Goal: Task Accomplishment & Management: Complete application form

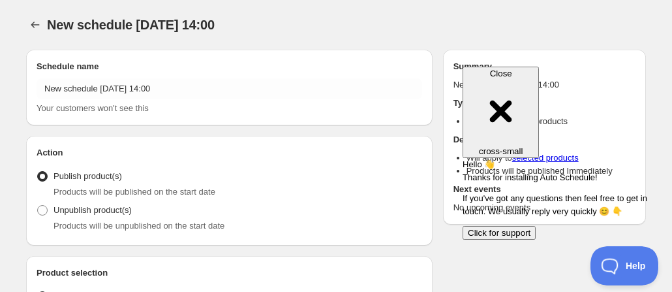
radio input "true"
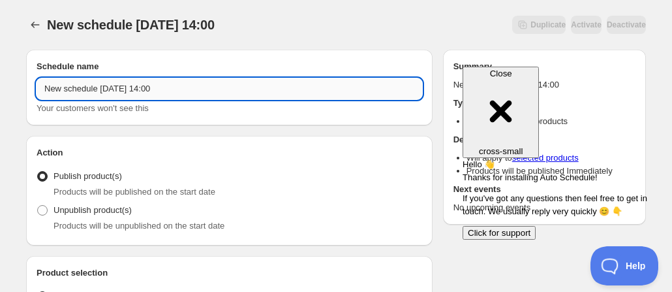
click at [204, 85] on input "New schedule [DATE] 14:00" at bounding box center [230, 88] width 386 height 21
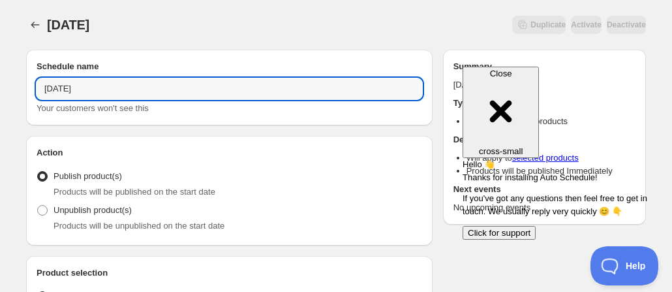
type input "[DATE]"
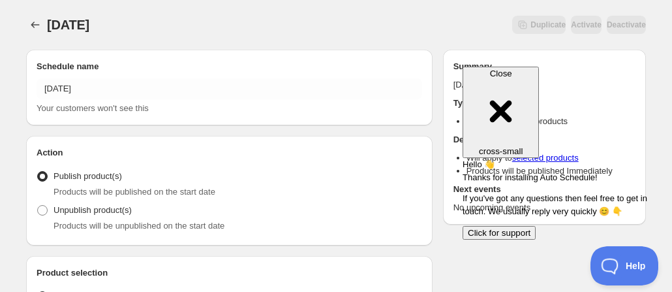
click at [227, 32] on div "Duplicate Activate Deactivate" at bounding box center [375, 25] width 541 height 18
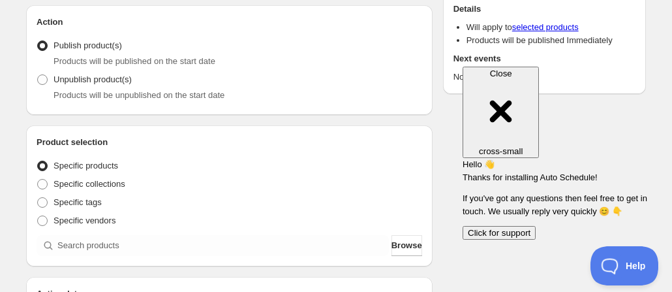
scroll to position [196, 0]
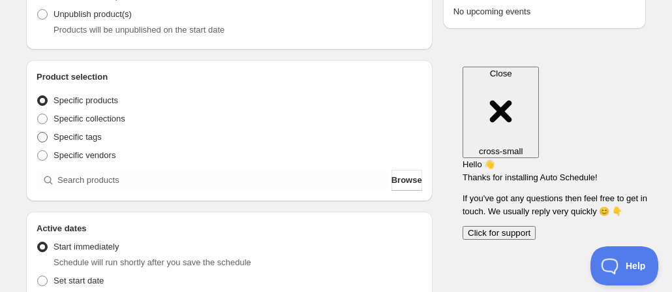
click at [45, 140] on span at bounding box center [42, 137] width 10 height 10
click at [38, 132] on input "Specific tags" at bounding box center [37, 132] width 1 height 1
radio input "true"
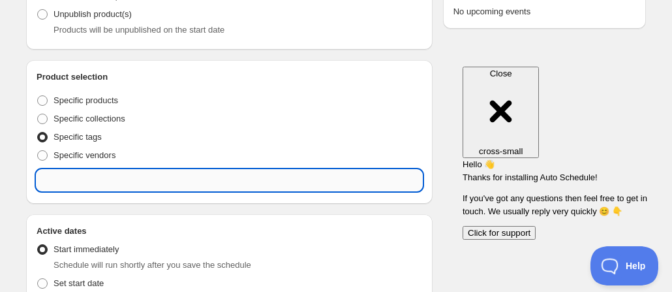
click at [132, 177] on input "text" at bounding box center [230, 180] width 386 height 21
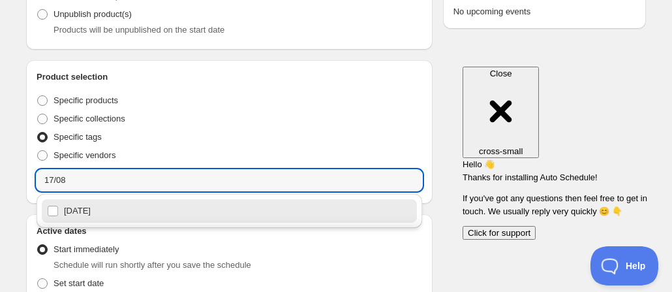
click at [99, 208] on div "[DATE]" at bounding box center [229, 211] width 365 height 18
type input "[DATE]"
checkbox input "true"
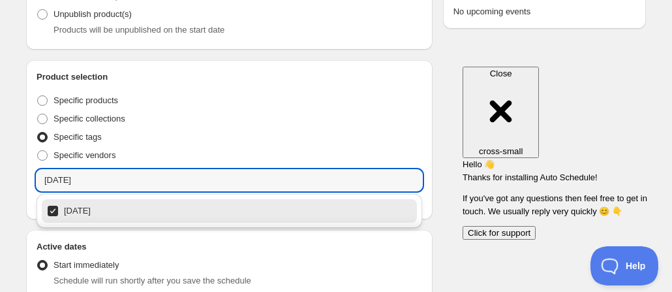
type input "[DATE]"
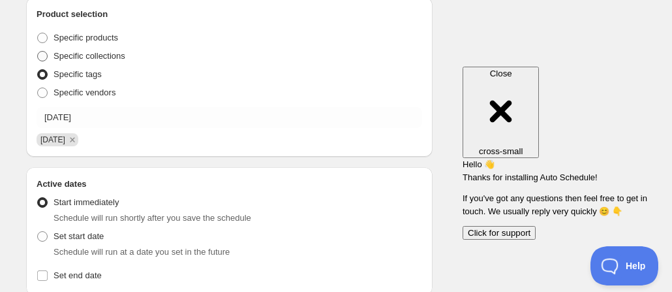
scroll to position [326, 0]
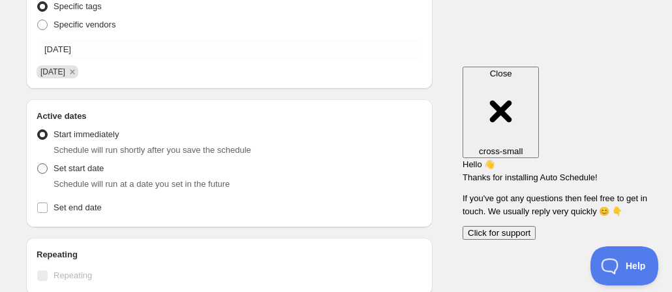
click at [44, 174] on span at bounding box center [42, 168] width 10 height 10
click at [38, 164] on input "Set start date" at bounding box center [37, 163] width 1 height 1
radio input "true"
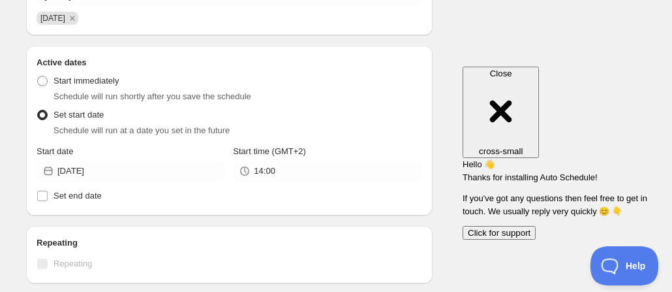
scroll to position [392, 0]
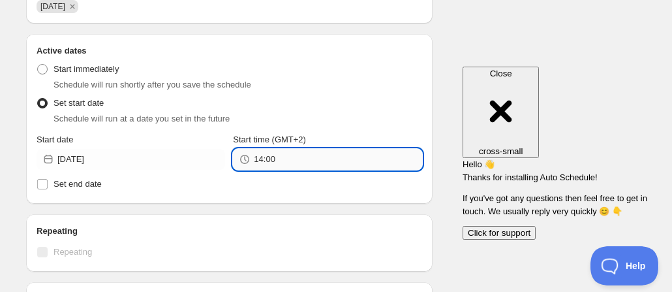
click at [290, 163] on input "14:00" at bounding box center [338, 159] width 168 height 21
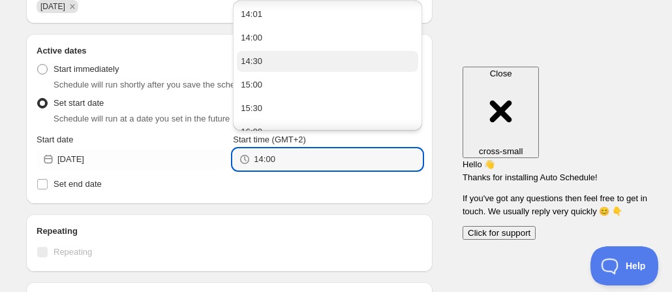
scroll to position [368, 0]
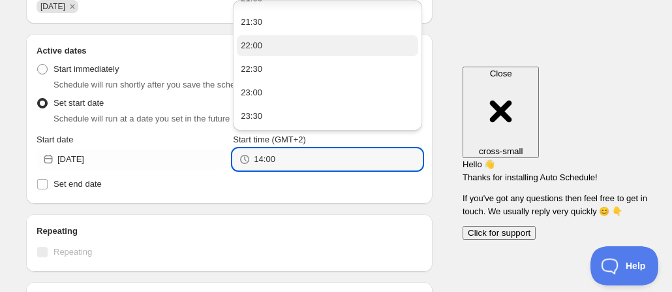
click at [261, 50] on div "22:00" at bounding box center [252, 45] width 22 height 13
type input "22:00"
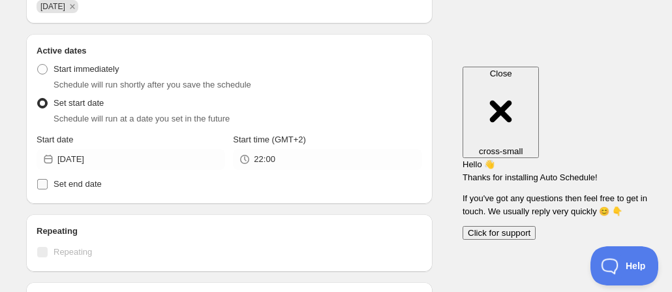
click at [67, 188] on span "Set end date" at bounding box center [78, 184] width 48 height 10
click at [48, 188] on input "Set end date" at bounding box center [42, 184] width 10 height 10
checkbox input "true"
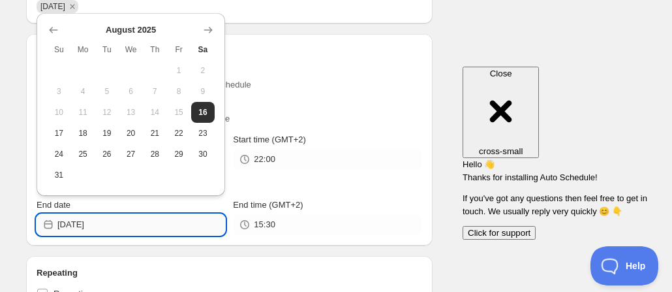
click at [108, 219] on input "[DATE]" at bounding box center [141, 224] width 168 height 21
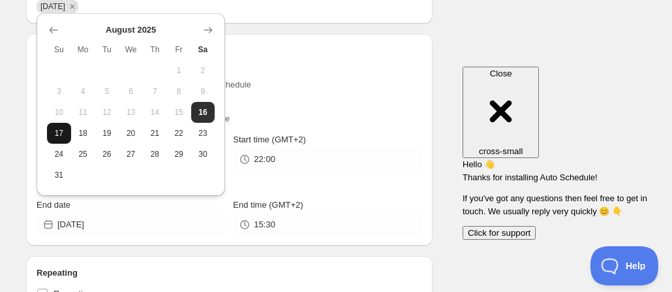
click at [57, 132] on span "17" at bounding box center [59, 133] width 14 height 10
type input "[DATE]"
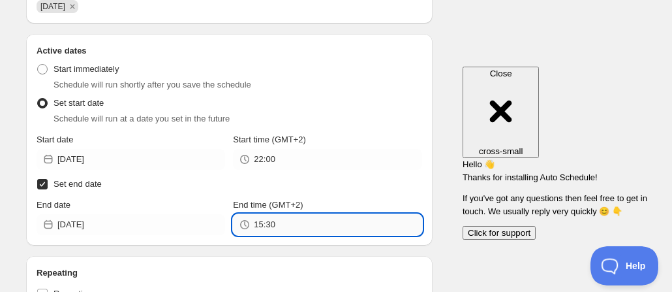
click at [278, 227] on input "15:30" at bounding box center [338, 224] width 168 height 21
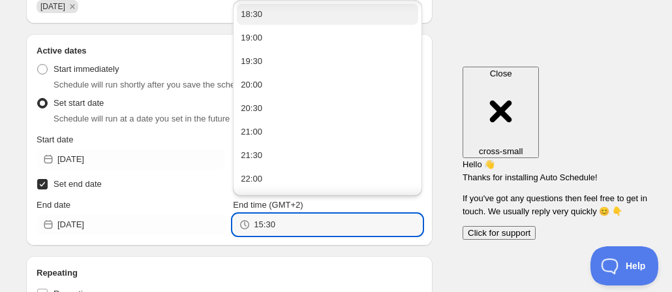
scroll to position [914, 0]
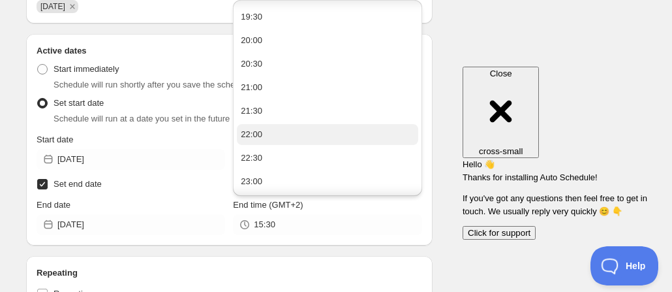
click at [267, 130] on button "22:00" at bounding box center [327, 134] width 181 height 21
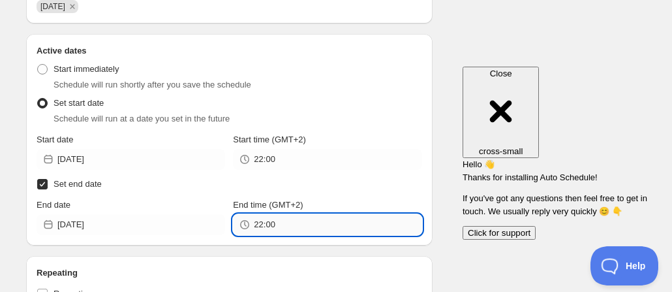
click at [288, 226] on input "22:00" at bounding box center [338, 224] width 168 height 21
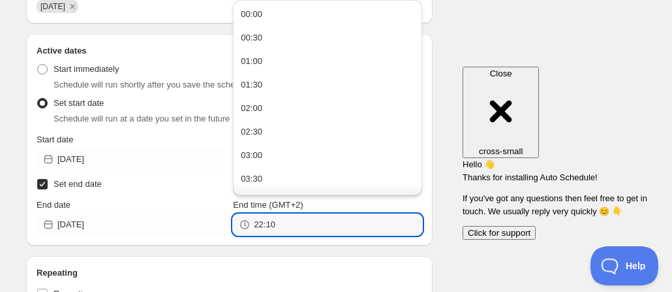
type input "22:10"
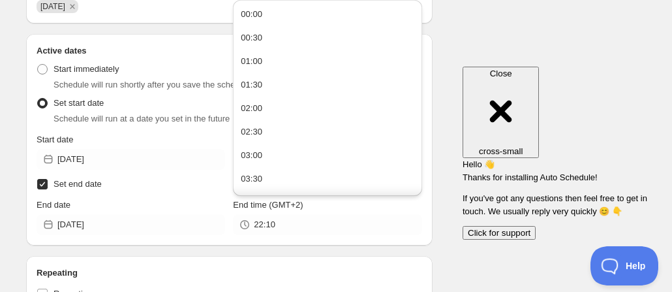
click at [486, 28] on div "Schedule name [DATE] Your customers won't see this Action Action Publish produc…" at bounding box center [331, 195] width 630 height 1094
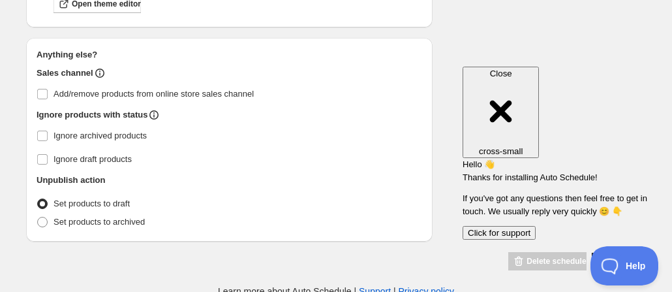
scroll to position [865, 0]
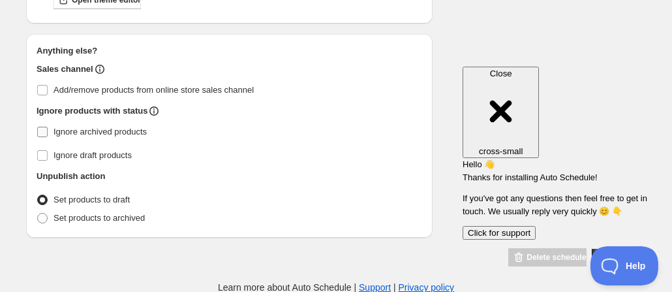
click at [107, 131] on span "Ignore archived products" at bounding box center [100, 132] width 93 height 10
click at [48, 131] on input "Ignore archived products" at bounding box center [42, 132] width 10 height 10
checkbox input "true"
click at [102, 217] on span "Set products to archived" at bounding box center [99, 218] width 91 height 10
click at [38, 213] on input "Set products to archived" at bounding box center [37, 213] width 1 height 1
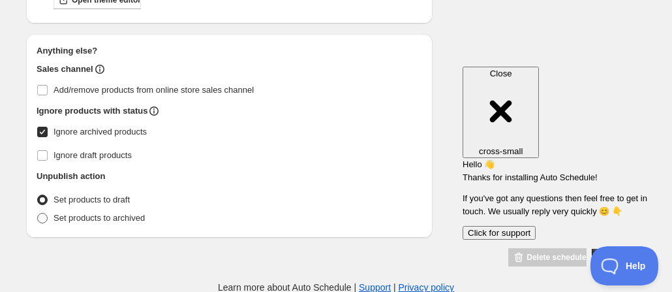
radio input "true"
click at [512, 74] on span "Close" at bounding box center [501, 74] width 22 height 10
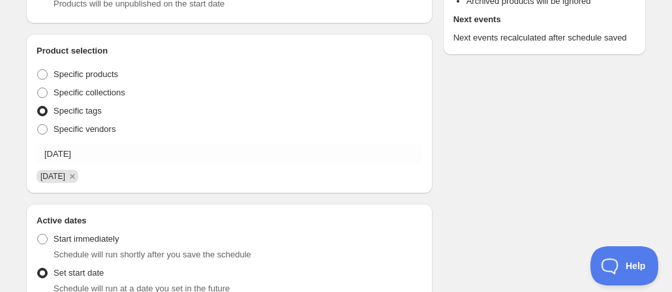
scroll to position [148, 0]
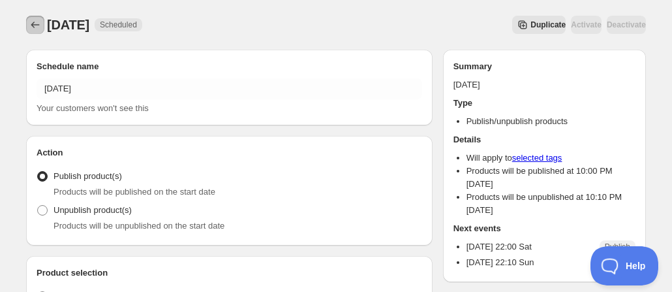
click at [39, 29] on icon "Schedules" at bounding box center [35, 24] width 13 height 13
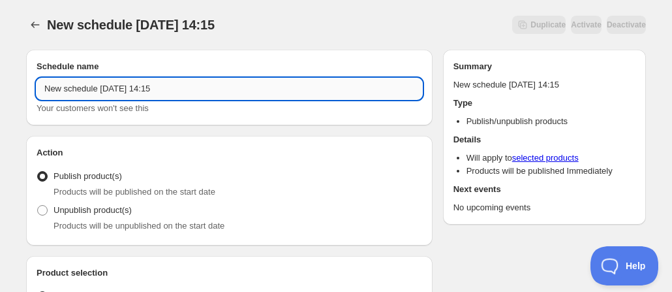
click at [164, 86] on input "New schedule [DATE] 14:15" at bounding box center [230, 88] width 386 height 21
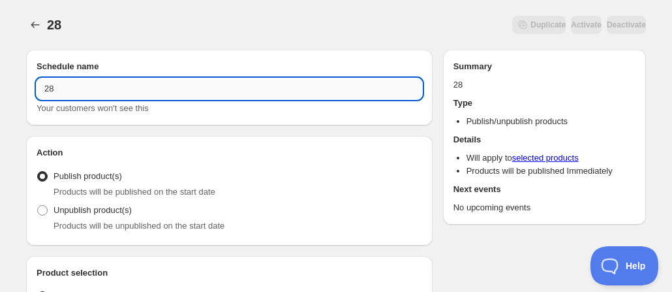
type input "2"
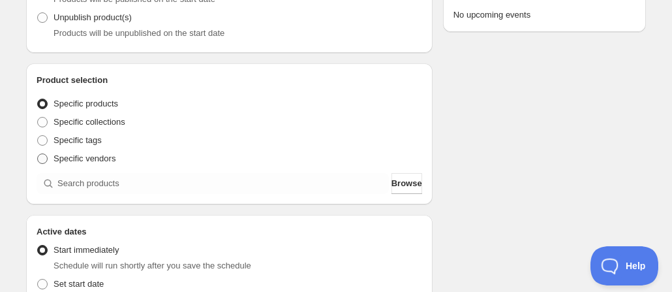
scroll to position [196, 0]
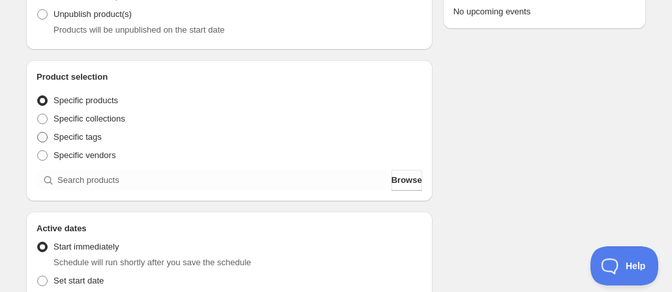
type input "[DATE]"
click at [84, 138] on span "Specific tags" at bounding box center [78, 137] width 48 height 10
click at [38, 132] on input "Specific tags" at bounding box center [37, 132] width 1 height 1
radio input "true"
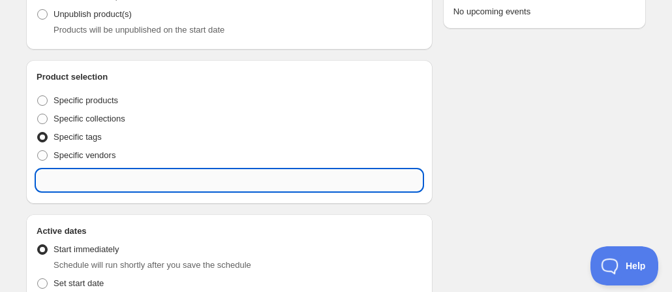
click at [117, 185] on input "text" at bounding box center [230, 180] width 386 height 21
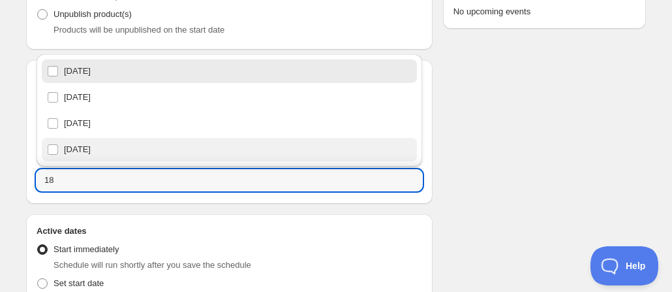
click at [102, 144] on div "[DATE]" at bounding box center [229, 149] width 365 height 18
type input "[DATE]"
checkbox input "true"
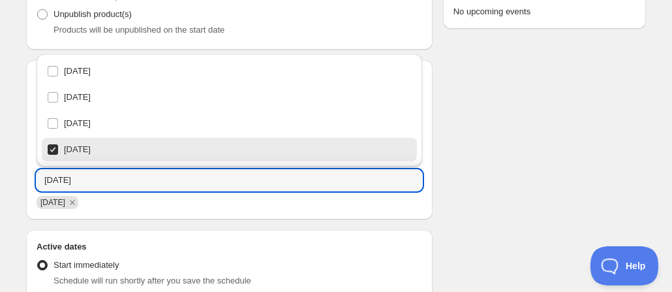
type input "[DATE]"
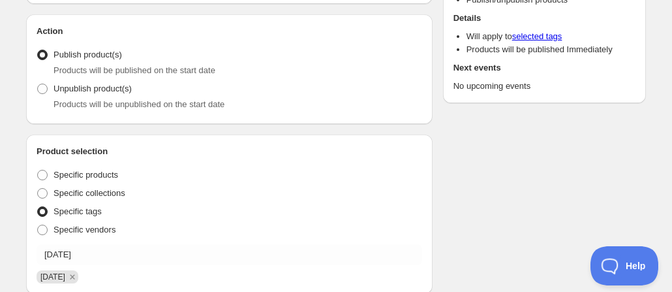
scroll to position [0, 0]
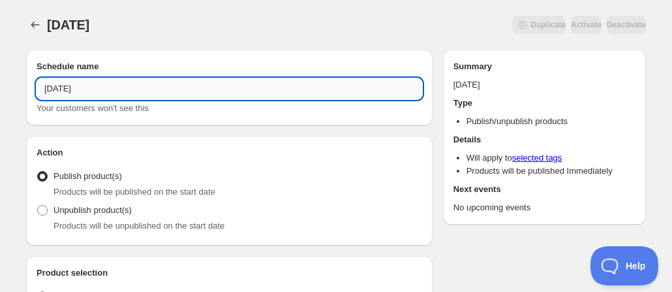
click at [67, 87] on input "[DATE]" at bounding box center [230, 88] width 386 height 21
type input "[DATE]"
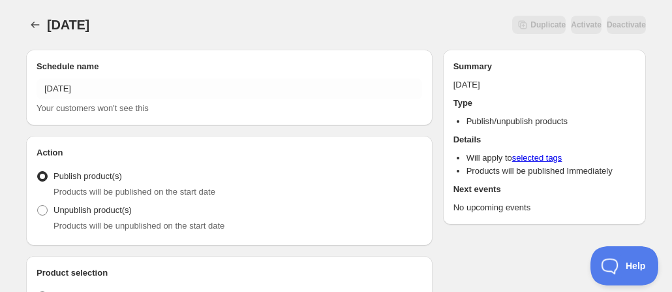
click at [185, 10] on div "[DATE]. This page is ready [DATE] Duplicate Activate Deactivate More actions Du…" at bounding box center [336, 25] width 620 height 50
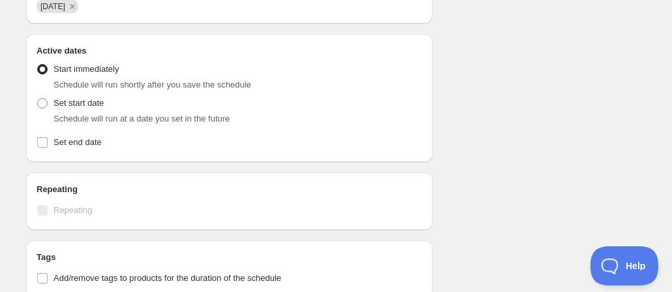
scroll to position [457, 0]
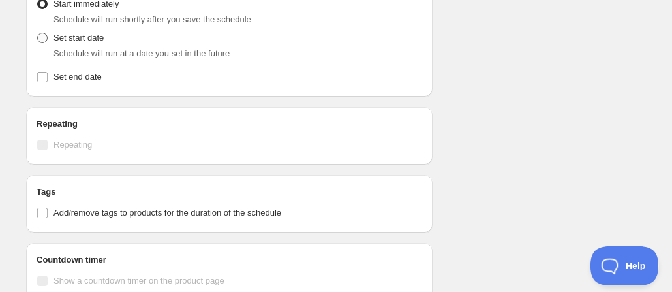
click at [45, 39] on span at bounding box center [42, 38] width 10 height 10
click at [38, 33] on input "Set start date" at bounding box center [37, 33] width 1 height 1
radio input "true"
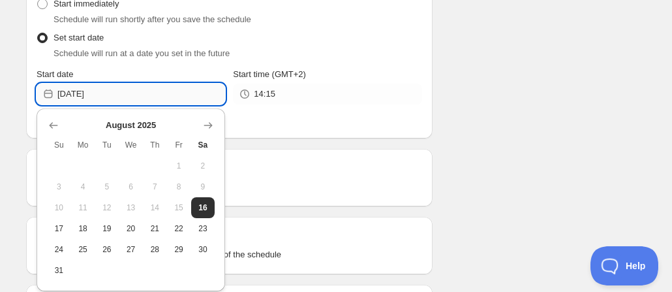
click at [119, 91] on input "[DATE]" at bounding box center [141, 94] width 168 height 21
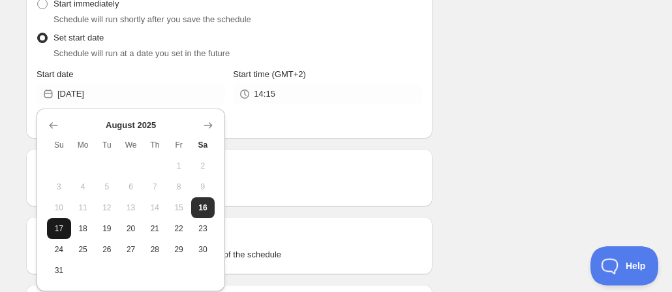
click at [55, 236] on button "17" at bounding box center [59, 228] width 24 height 21
type input "[DATE]"
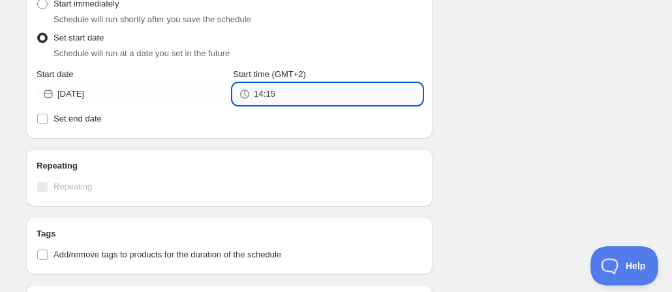
click at [286, 93] on input "14:15" at bounding box center [338, 94] width 168 height 21
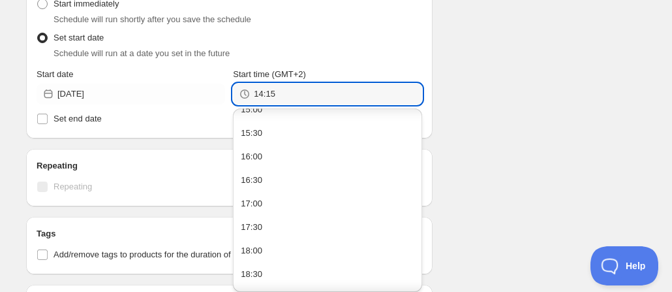
scroll to position [949, 0]
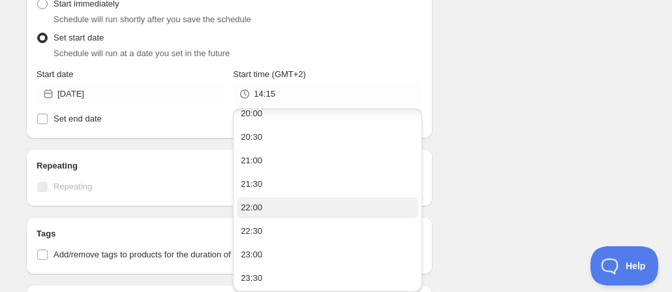
click at [277, 205] on button "22:00" at bounding box center [327, 207] width 181 height 21
type input "22:00"
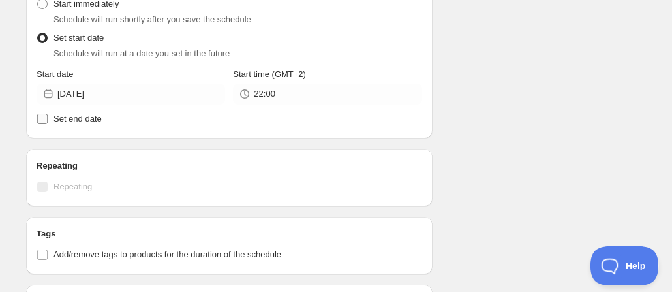
click at [55, 116] on span "Set end date" at bounding box center [78, 119] width 48 height 10
click at [48, 116] on input "Set end date" at bounding box center [42, 119] width 10 height 10
checkbox input "true"
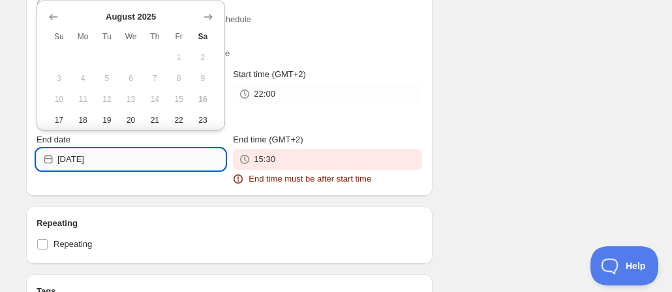
click at [149, 169] on input "[DATE]" at bounding box center [141, 159] width 168 height 21
click at [85, 118] on span "18" at bounding box center [83, 120] width 14 height 10
type input "[DATE]"
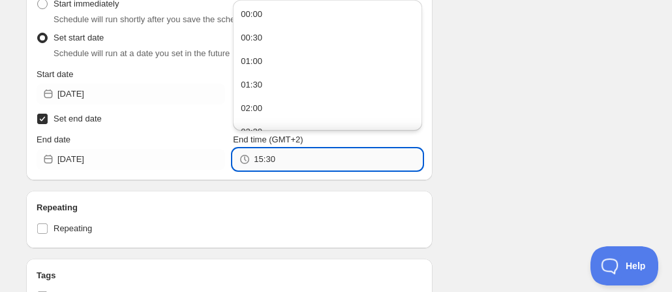
click at [324, 170] on input "15:30" at bounding box center [338, 159] width 168 height 21
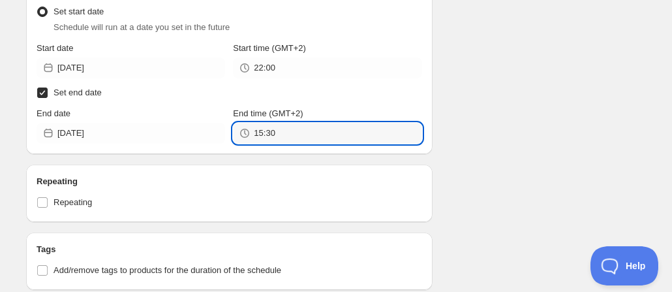
scroll to position [474, 0]
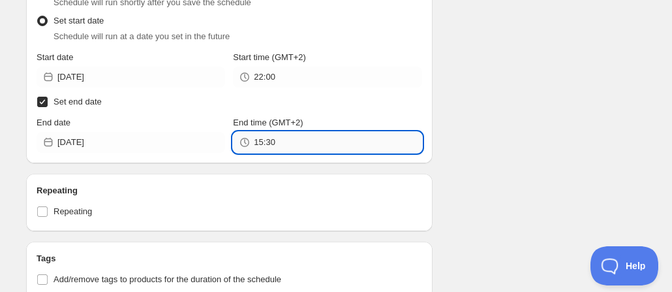
click at [344, 138] on input "15:30" at bounding box center [338, 142] width 168 height 21
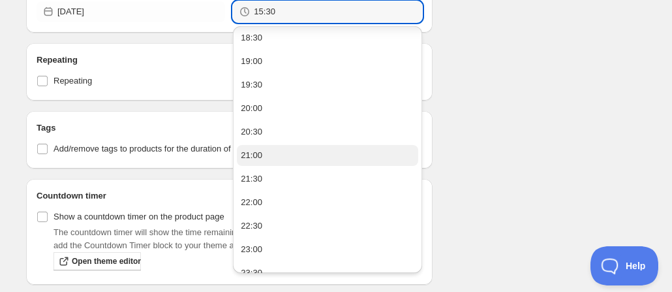
scroll to position [867, 0]
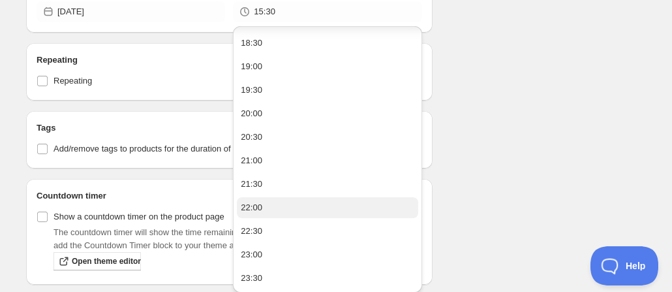
click at [276, 206] on button "22:00" at bounding box center [327, 207] width 181 height 21
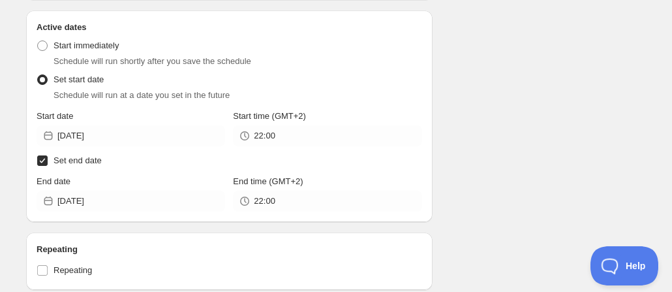
scroll to position [474, 0]
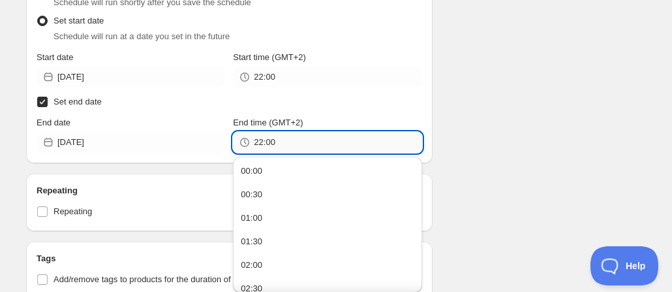
click at [268, 143] on input "22:00" at bounding box center [338, 142] width 168 height 21
type input "22:10"
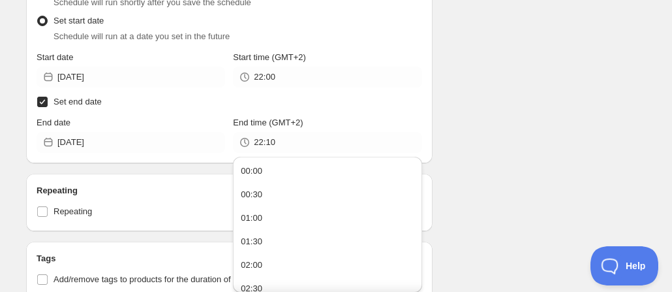
click at [555, 83] on div "Schedule name [DATE] Your customers won't see this Action Action Publish produc…" at bounding box center [331, 112] width 630 height 1094
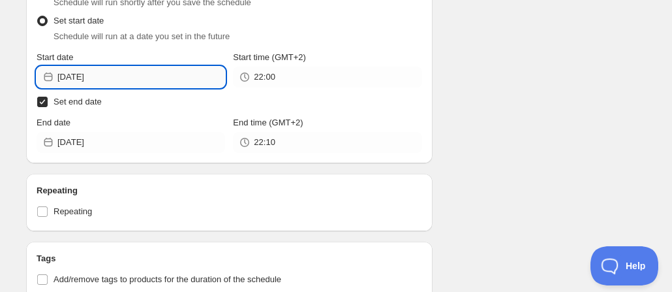
click at [145, 72] on input "[DATE]" at bounding box center [141, 77] width 168 height 21
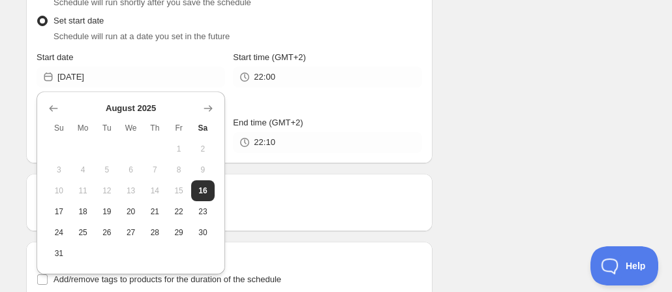
click at [576, 121] on div "Schedule name [DATE] Your customers won't see this Action Action Publish produc…" at bounding box center [331, 112] width 630 height 1094
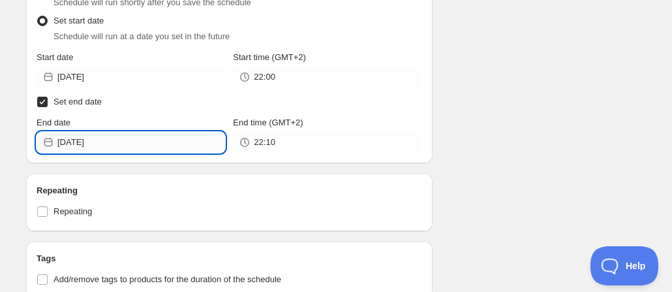
click at [138, 138] on input "[DATE]" at bounding box center [141, 142] width 168 height 21
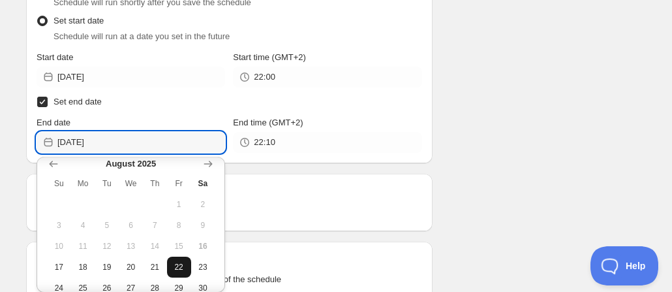
scroll to position [0, 0]
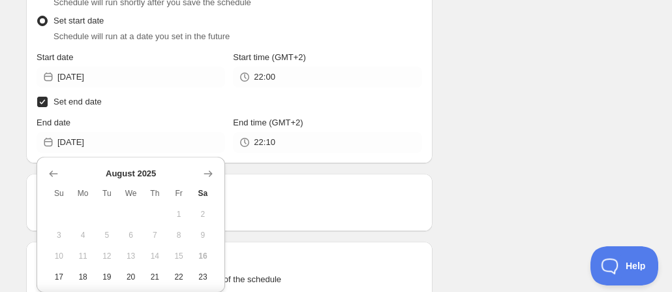
click at [529, 144] on div "Schedule name [DATE] Your customers won't see this Action Action Publish produc…" at bounding box center [331, 112] width 630 height 1094
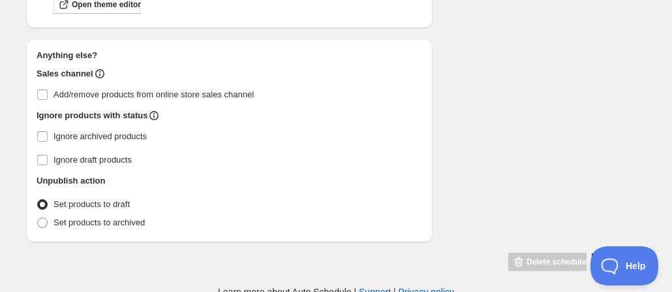
scroll to position [865, 0]
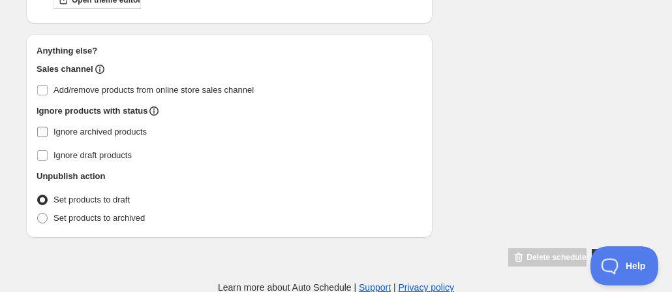
click at [40, 134] on input "Ignore archived products" at bounding box center [42, 132] width 10 height 10
checkbox input "true"
click at [45, 215] on span at bounding box center [42, 218] width 10 height 10
click at [38, 213] on input "Set products to archived" at bounding box center [37, 213] width 1 height 1
radio input "true"
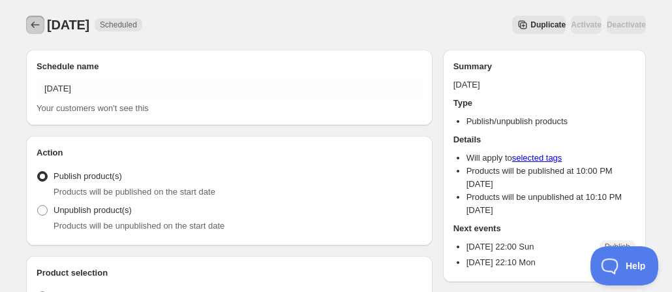
click at [32, 22] on icon "Schedules" at bounding box center [35, 24] width 13 height 13
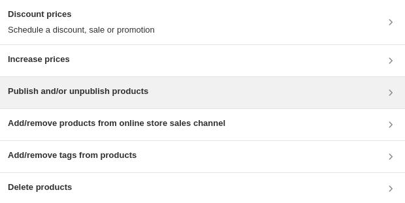
click at [65, 95] on h3 "Publish and/or unpublish products" at bounding box center [78, 91] width 140 height 13
click at [110, 93] on h3 "Publish and/or unpublish products" at bounding box center [78, 91] width 140 height 13
